Goal: Task Accomplishment & Management: Use online tool/utility

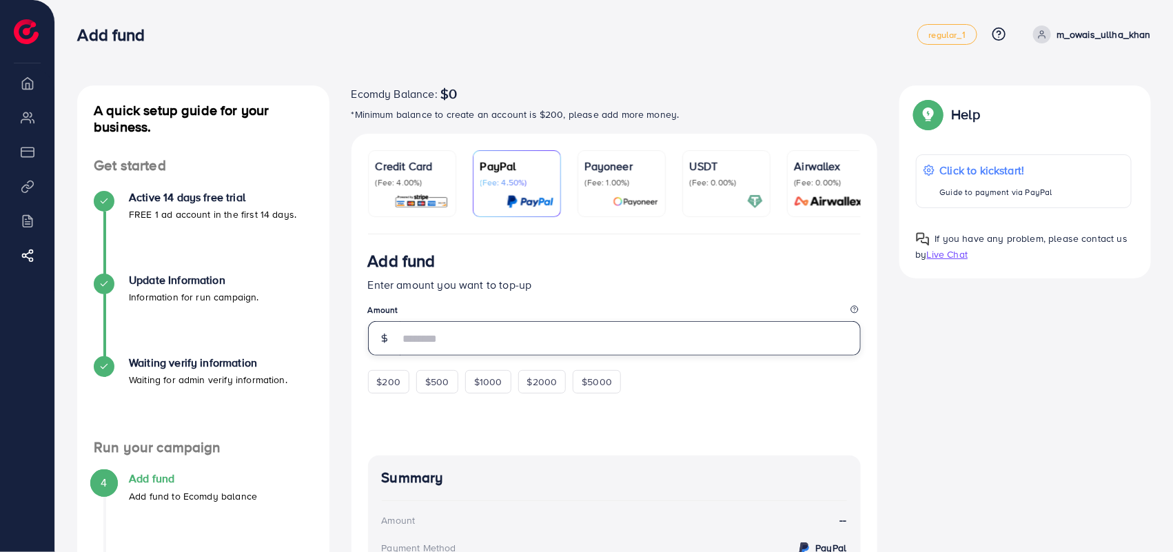
click at [429, 348] on input "number" at bounding box center [630, 338] width 461 height 34
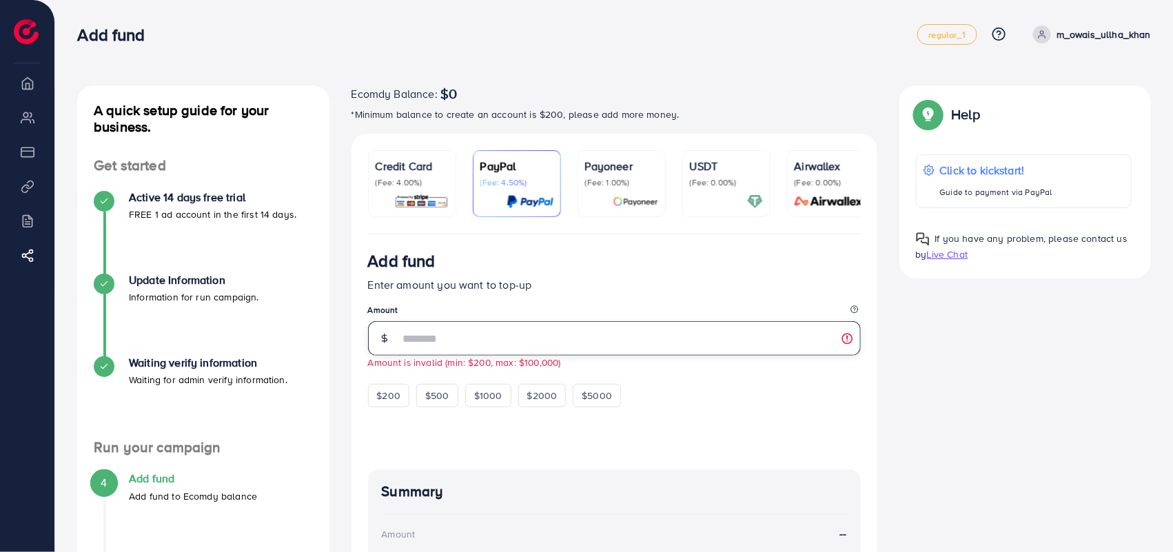
type input "*"
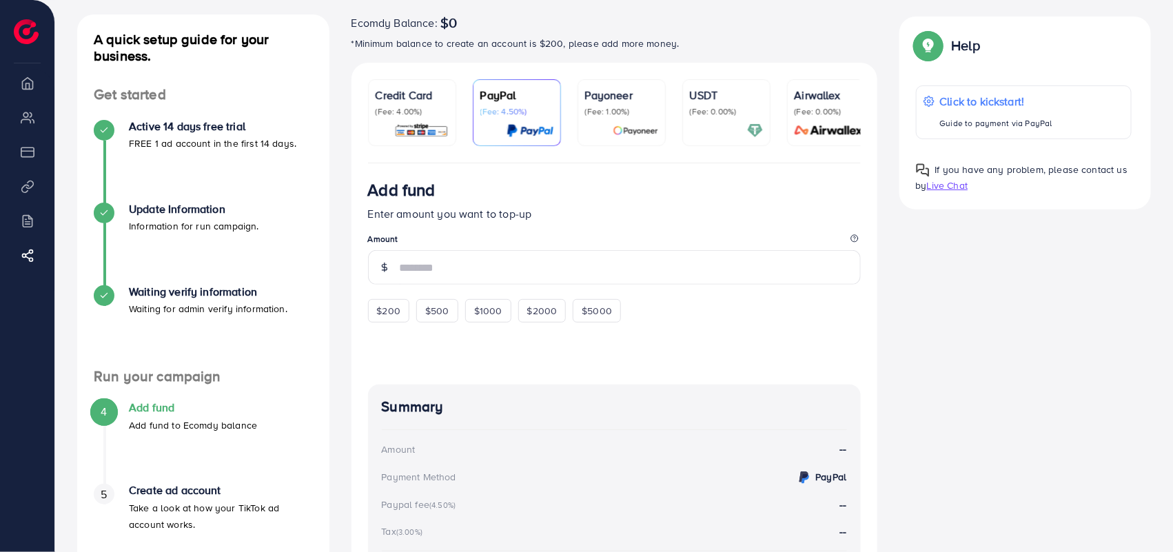
scroll to position [72, 0]
click at [476, 218] on p "Enter amount you want to top-up" at bounding box center [614, 212] width 493 height 17
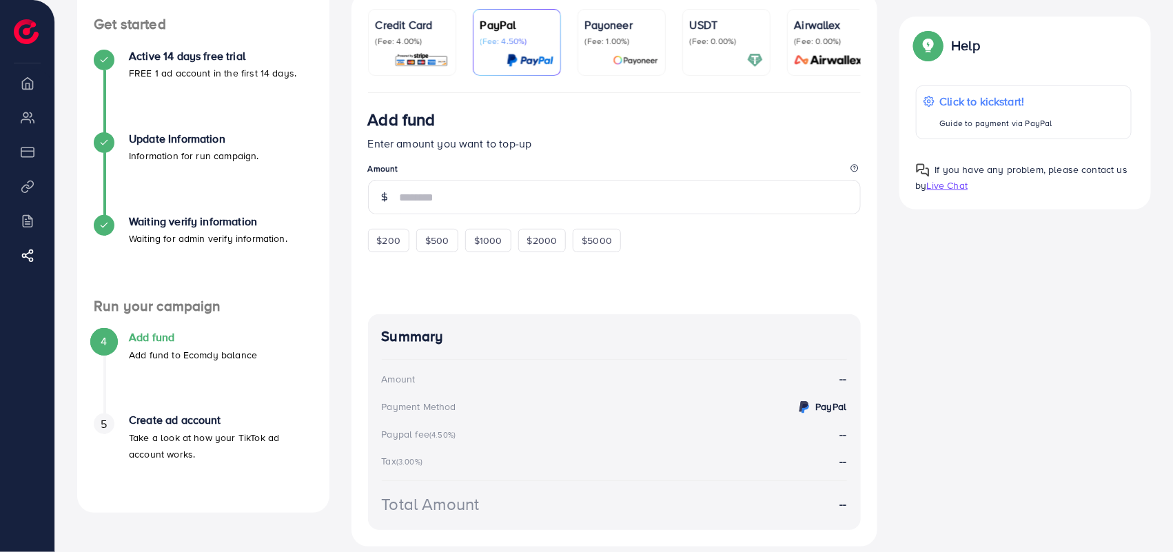
scroll to position [0, 0]
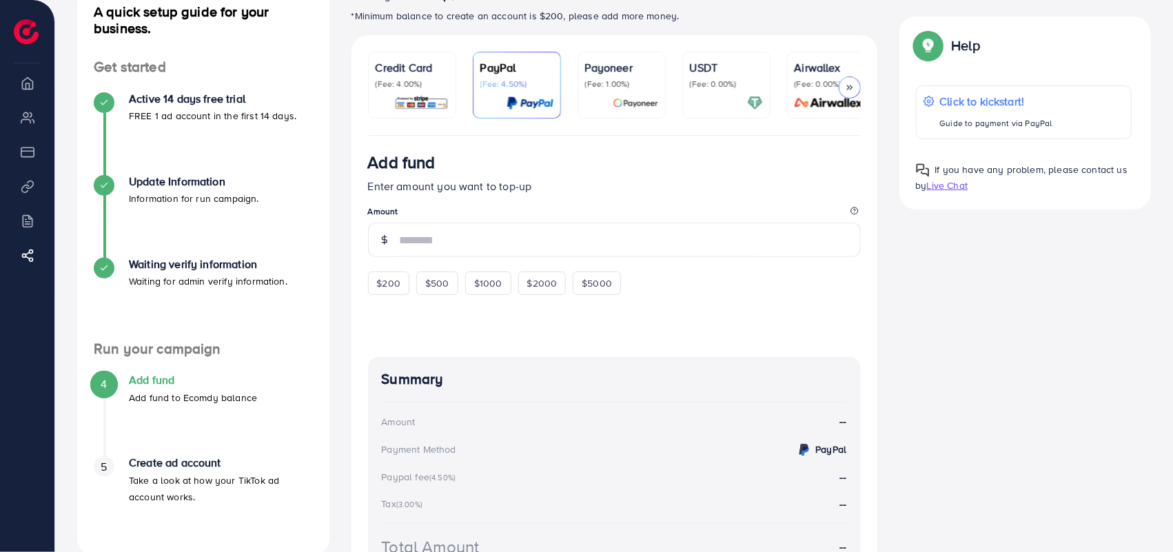
scroll to position [102, 0]
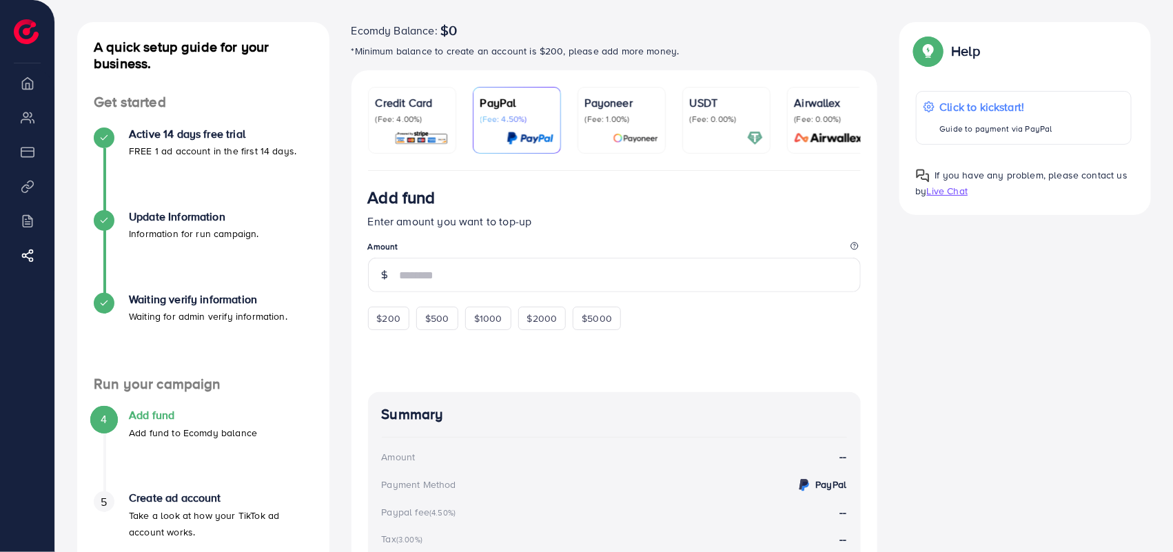
scroll to position [71, 0]
